Goal: Book appointment/travel/reservation

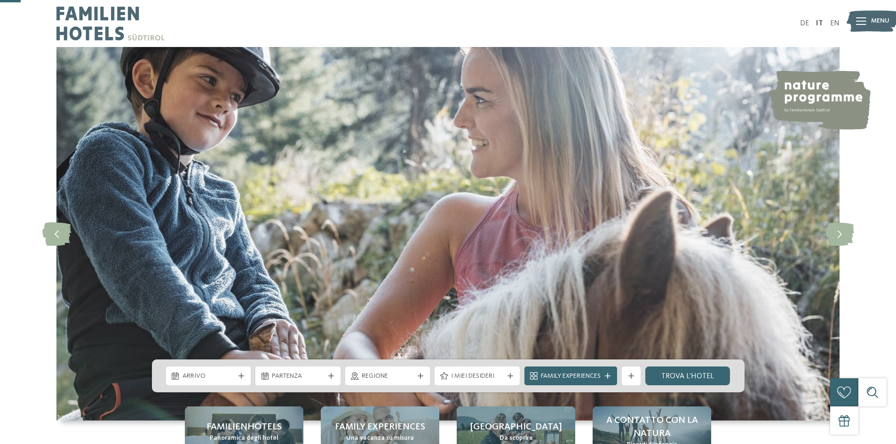
scroll to position [94, 0]
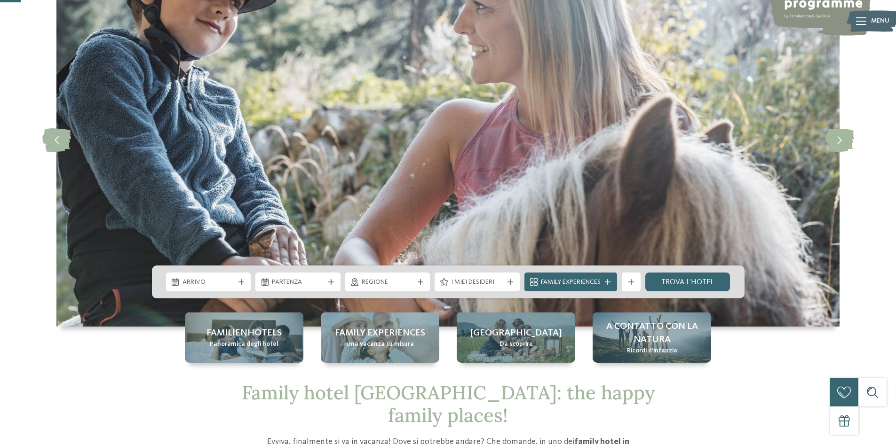
drag, startPoint x: 0, startPoint y: 0, endPoint x: 222, endPoint y: 278, distance: 356.3
click at [222, 278] on span "Arrivo" at bounding box center [208, 282] width 52 height 9
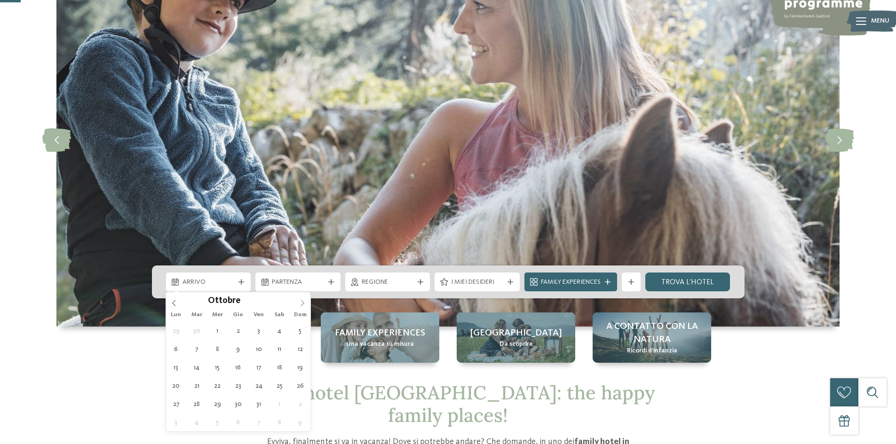
click at [304, 304] on icon at bounding box center [302, 303] width 7 height 7
click at [304, 303] on icon at bounding box center [302, 303] width 7 height 7
type input "****"
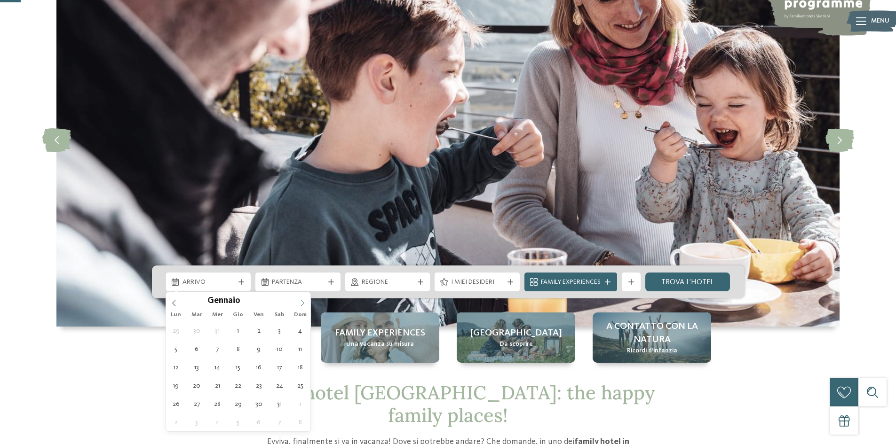
click at [303, 303] on icon at bounding box center [302, 303] width 7 height 7
click at [299, 301] on span at bounding box center [302, 300] width 16 height 16
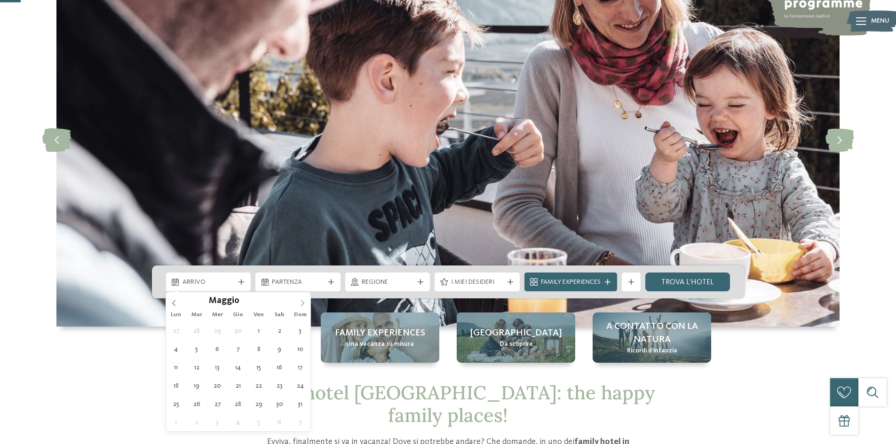
click at [299, 301] on span at bounding box center [302, 300] width 16 height 16
